Goal: Find specific page/section: Find specific page/section

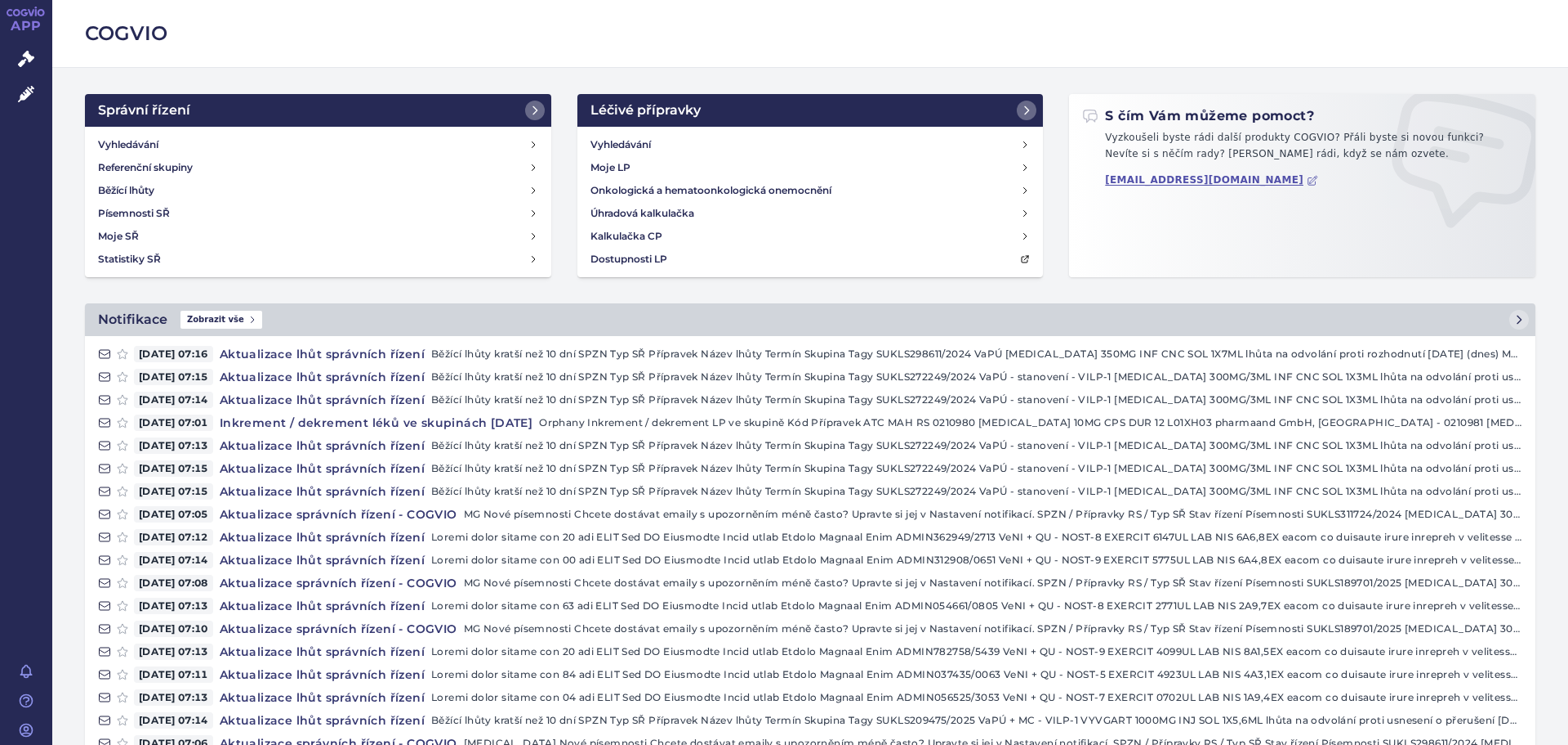
click at [29, 18] on link "APP" at bounding box center [26, 21] width 53 height 42
click at [1056, 282] on div "Správní řízení Vyhledávání Referenční skupiny Běžící lhůty Písemnosti SŘ Moje S…" at bounding box center [810, 198] width 1477 height 209
click at [207, 143] on link "Vyhledávání" at bounding box center [318, 144] width 453 height 23
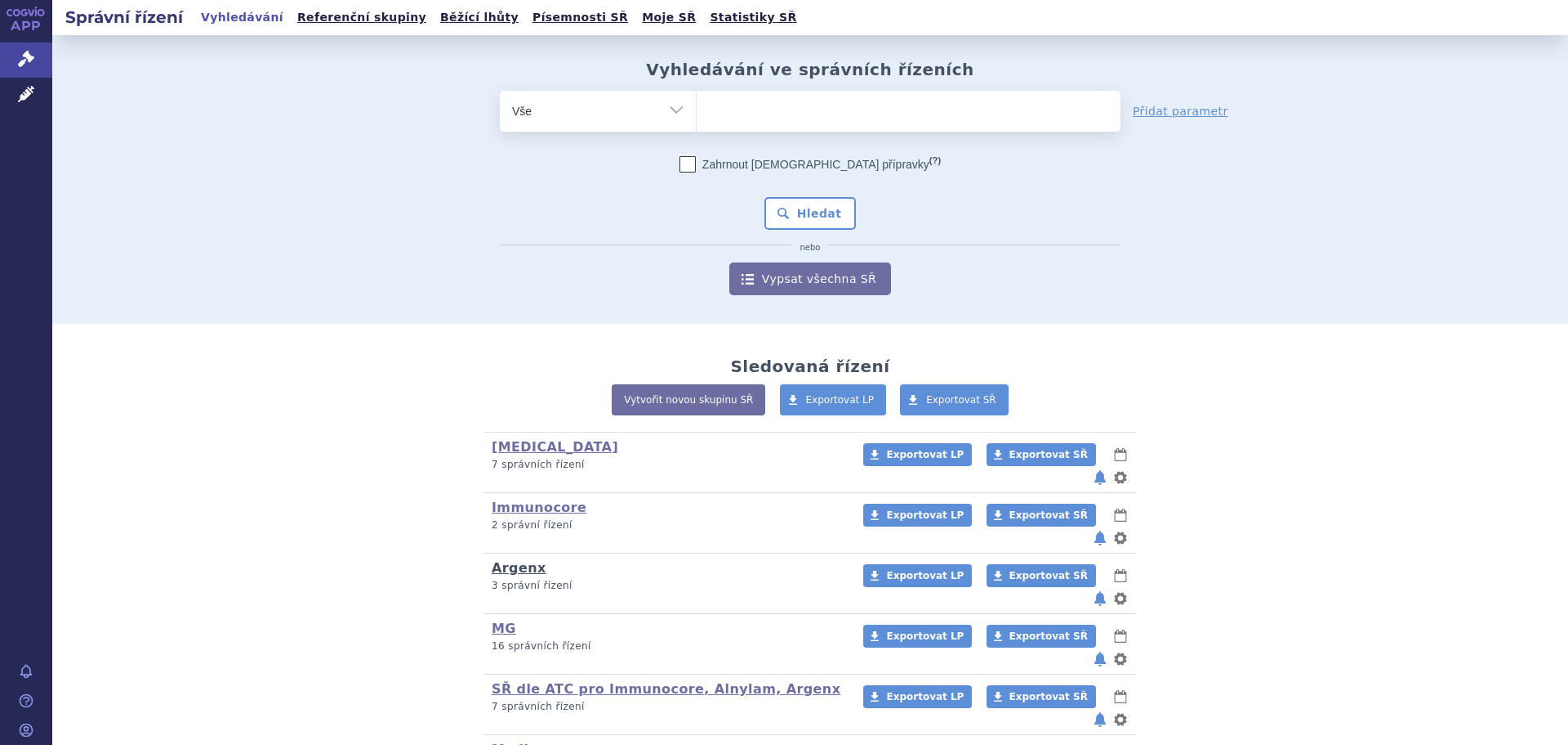
click at [510, 560] on link "Argenx" at bounding box center [519, 568] width 54 height 16
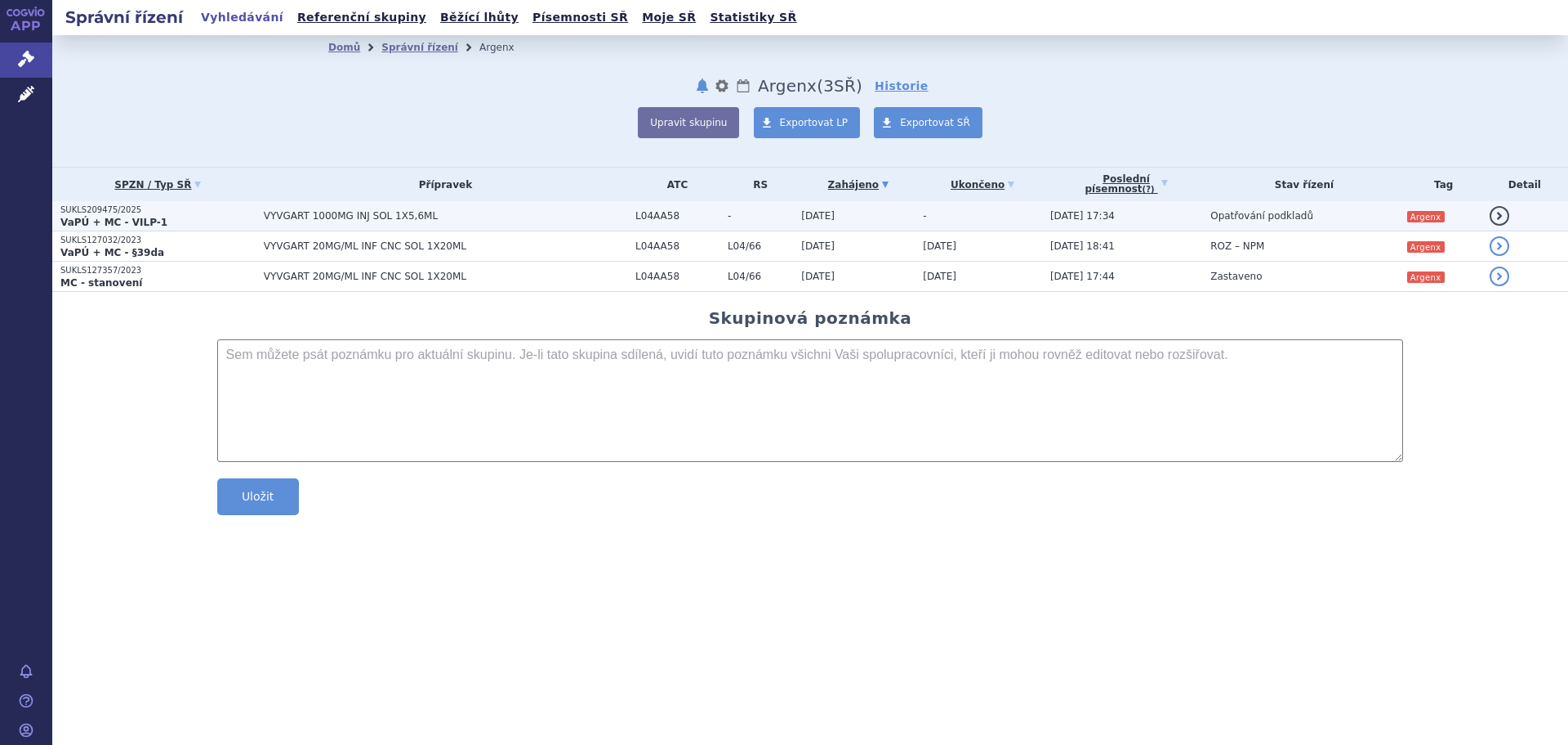
click at [136, 217] on strong "VaPÚ + MC - VILP-1" at bounding box center [113, 222] width 107 height 11
